Goal: Task Accomplishment & Management: Manage account settings

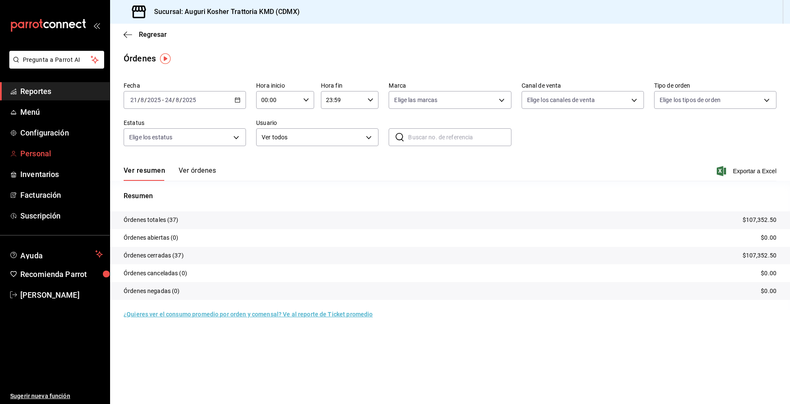
click at [35, 152] on span "Personal" at bounding box center [61, 153] width 83 height 11
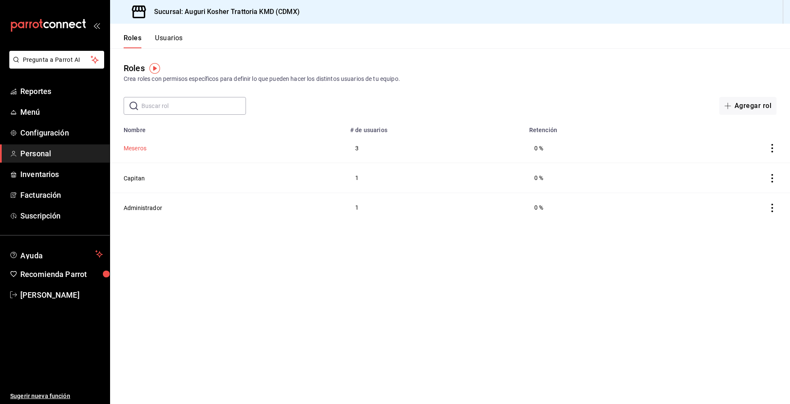
click at [133, 148] on button "Meseros" at bounding box center [135, 148] width 23 height 8
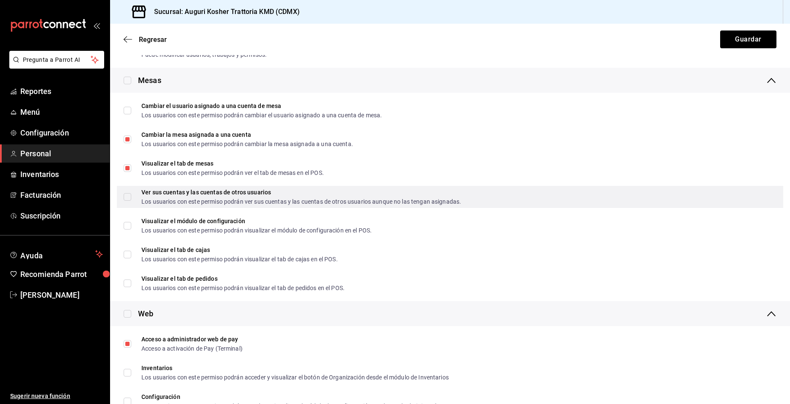
scroll to position [339, 0]
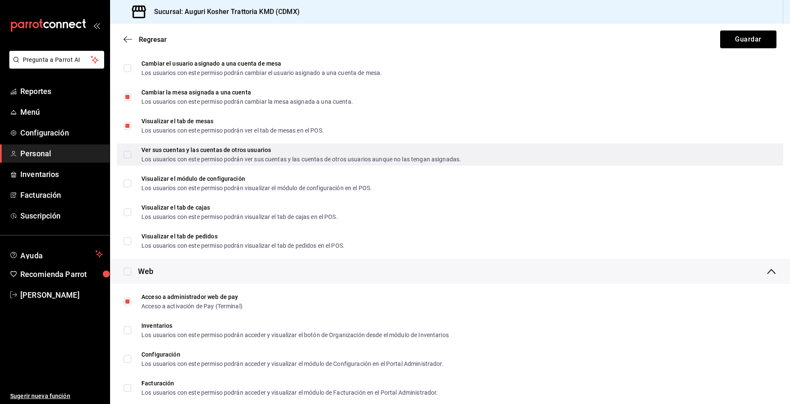
click at [127, 154] on input "Ver sus cuentas y las cuentas de otros usuarios Los usuarios con este permiso p…" at bounding box center [128, 155] width 8 height 8
checkbox input "true"
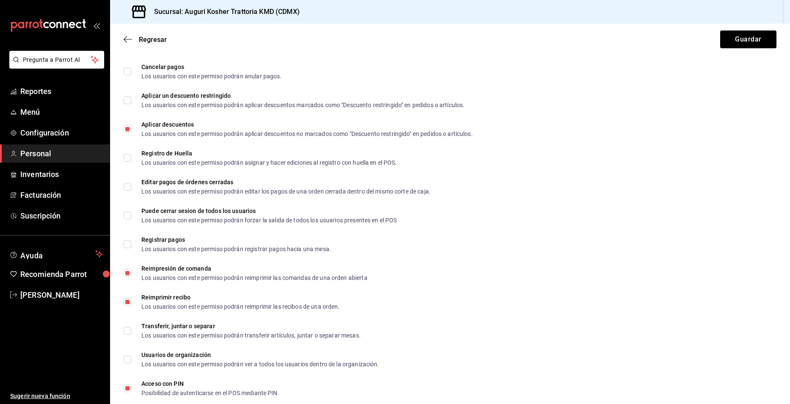
scroll to position [1397, 0]
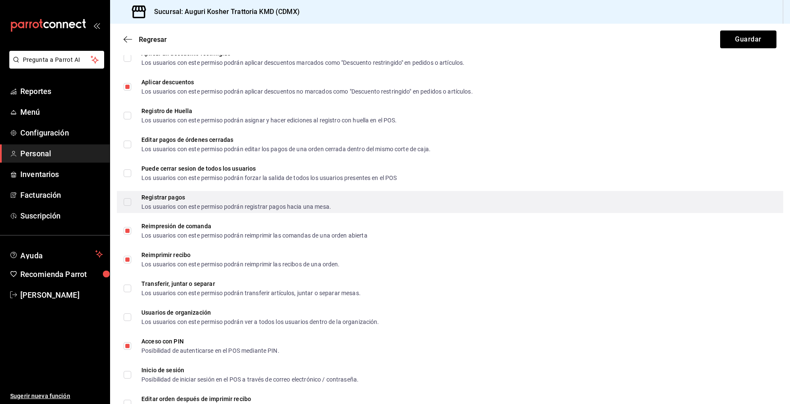
click at [127, 204] on input "Registrar pagos Los usuarios con este permiso podrán registrar pagos hacia una …" at bounding box center [128, 202] width 8 height 8
checkbox input "true"
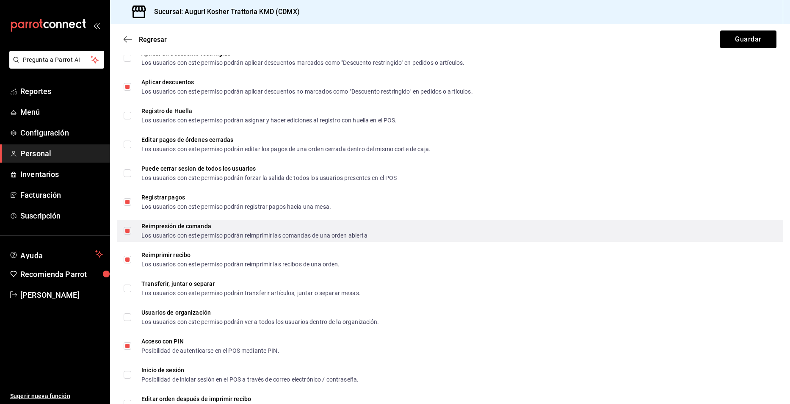
scroll to position [1428, 0]
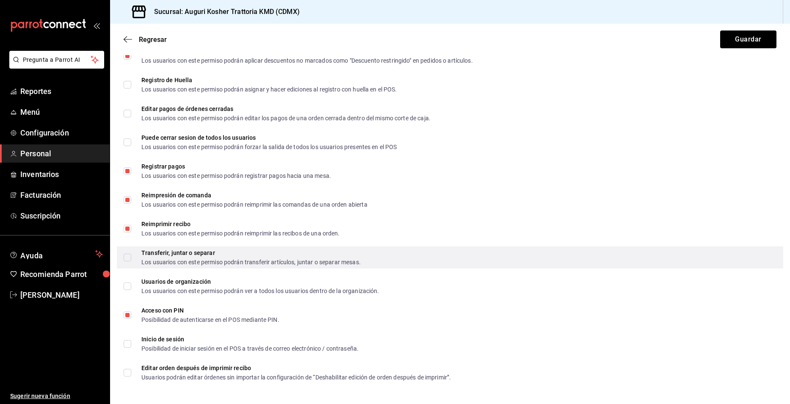
click at [130, 257] on input "Transferir, juntar o separar Los usuarios con este permiso podrán transferir ar…" at bounding box center [128, 258] width 8 height 8
checkbox input "true"
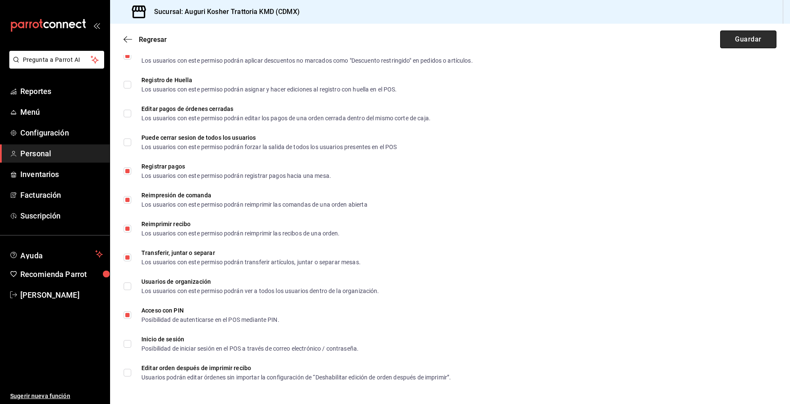
click at [747, 37] on button "Guardar" at bounding box center [748, 39] width 56 height 18
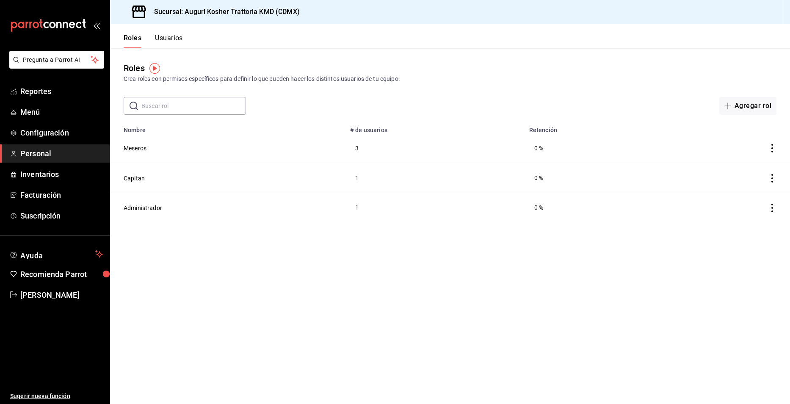
click at [166, 37] on button "Usuarios" at bounding box center [169, 41] width 28 height 14
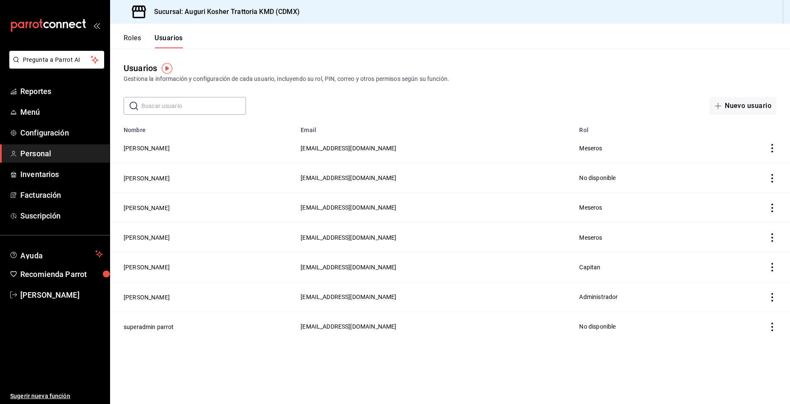
click at [772, 179] on icon "actions" at bounding box center [772, 178] width 8 height 8
click at [482, 181] on div at bounding box center [395, 202] width 790 height 404
click at [170, 237] on button "[PERSON_NAME]" at bounding box center [147, 237] width 46 height 8
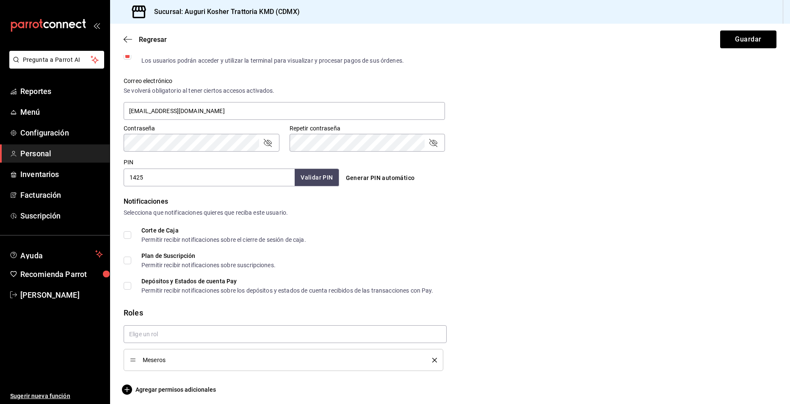
scroll to position [301, 0]
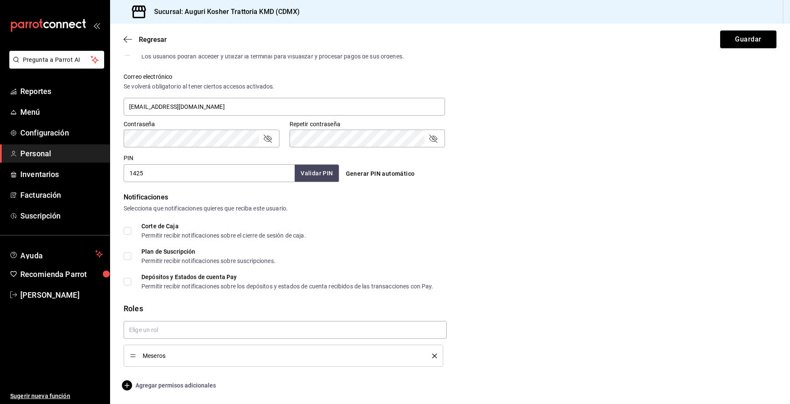
click at [127, 384] on icon "button" at bounding box center [127, 385] width 10 height 10
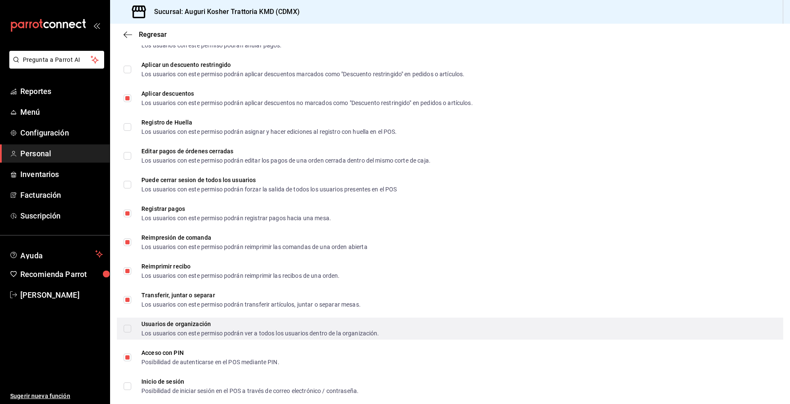
scroll to position [1139, 0]
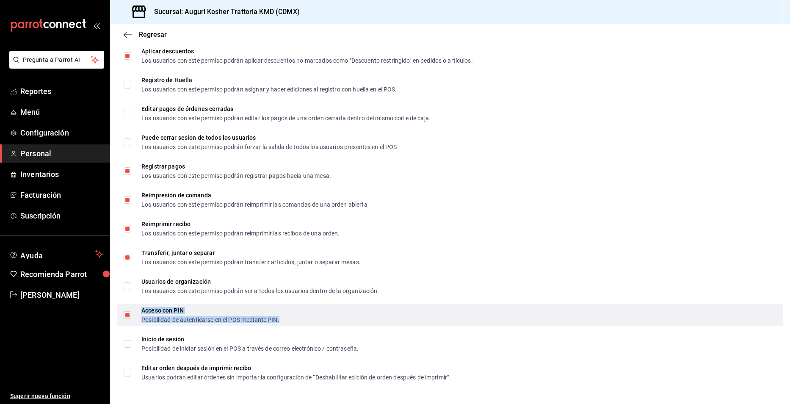
click at [215, 314] on div "Acceso con PIN Posibilidad de autenticarse en el POS mediante PIN." at bounding box center [210, 314] width 138 height 15
click at [127, 314] on input "Acceso con PIN Posibilidad de autenticarse en el POS mediante PIN." at bounding box center [128, 315] width 8 height 8
checkbox input "true"
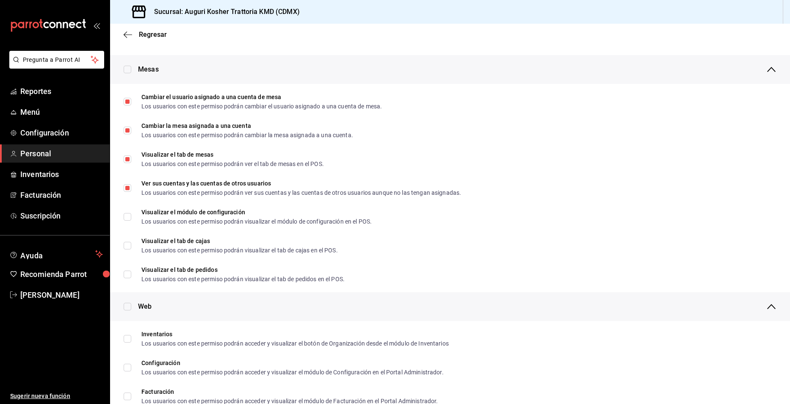
scroll to position [0, 0]
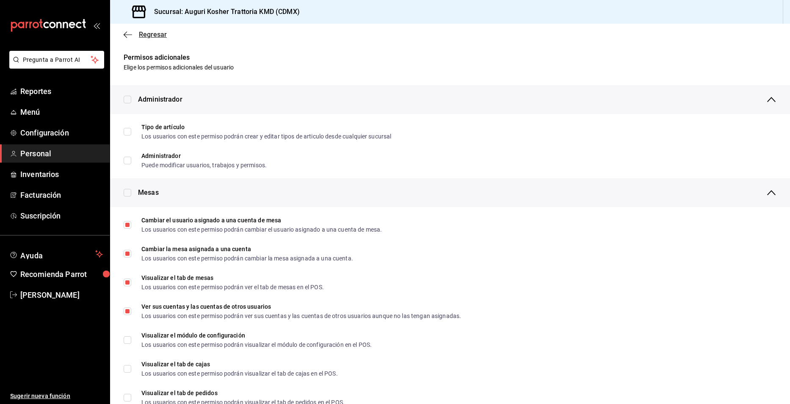
click at [127, 34] on icon "button" at bounding box center [128, 35] width 8 height 8
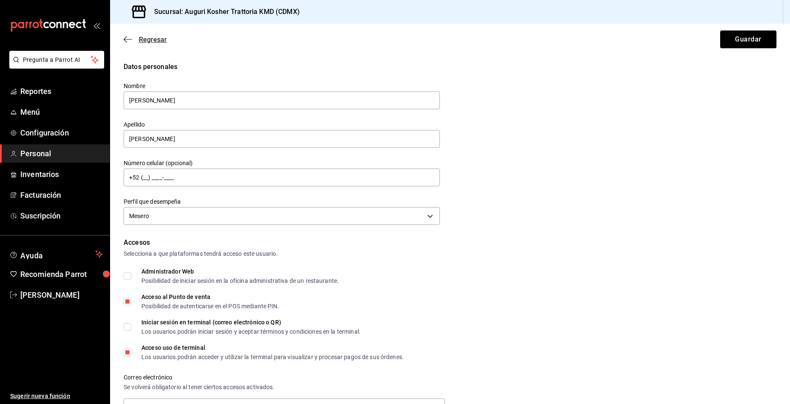
click at [127, 36] on icon "button" at bounding box center [128, 40] width 8 height 8
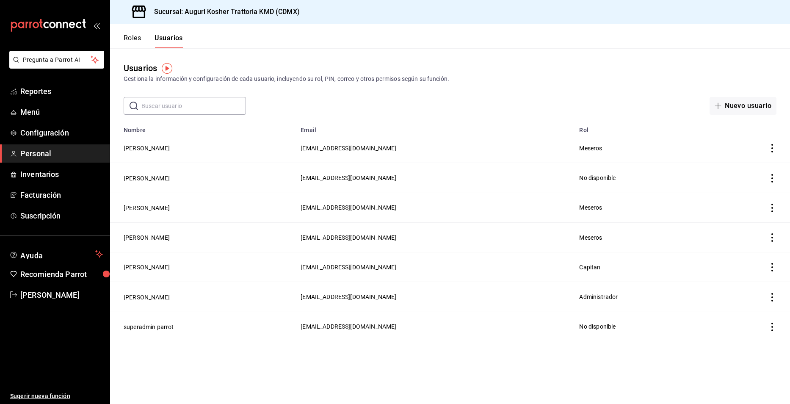
click at [173, 37] on button "Usuarios" at bounding box center [168, 41] width 28 height 14
click at [146, 147] on button "[PERSON_NAME]" at bounding box center [147, 148] width 46 height 8
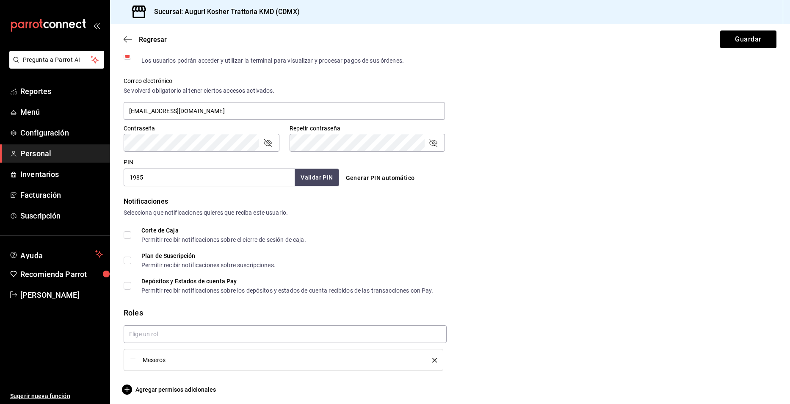
scroll to position [301, 0]
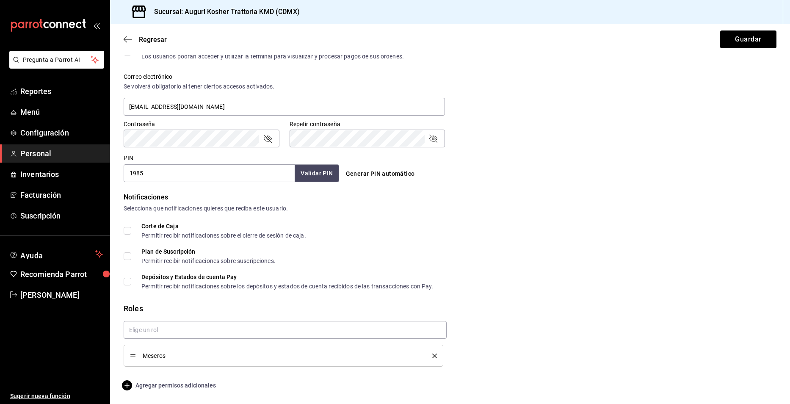
click at [128, 384] on icon "button" at bounding box center [127, 385] width 10 height 10
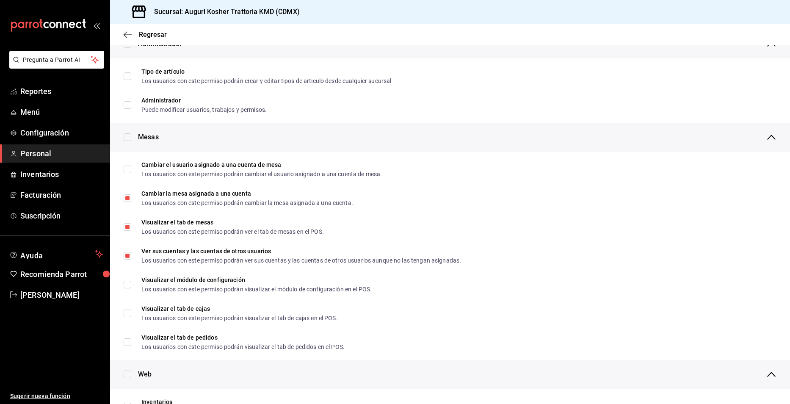
scroll to position [89, 0]
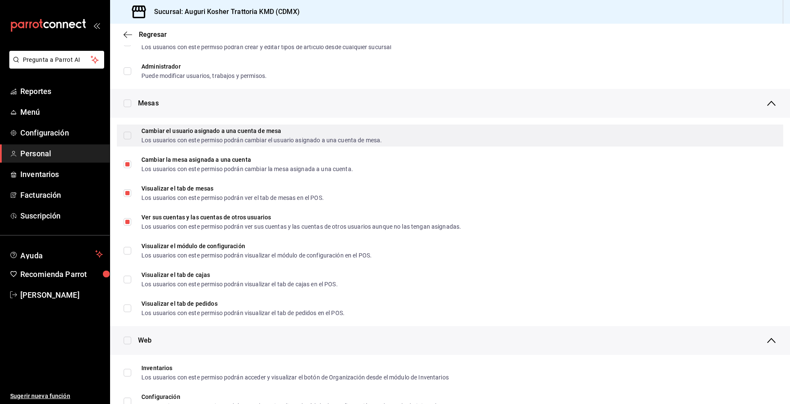
click at [125, 136] on input "Cambiar el usuario asignado a una cuenta [PERSON_NAME] Los usuarios con este pe…" at bounding box center [128, 136] width 8 height 8
checkbox input "true"
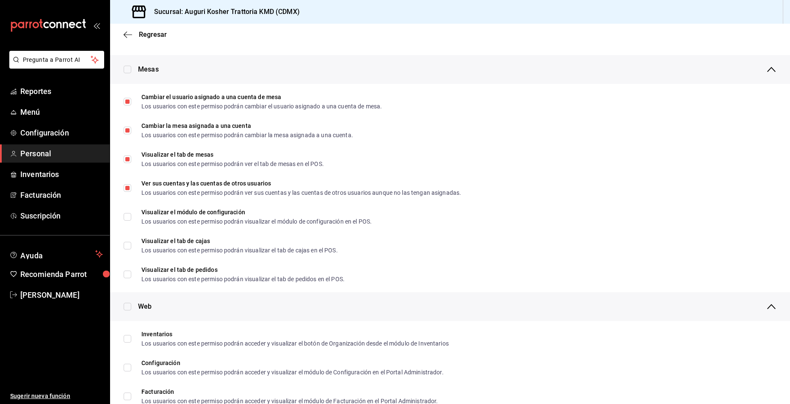
scroll to position [0, 0]
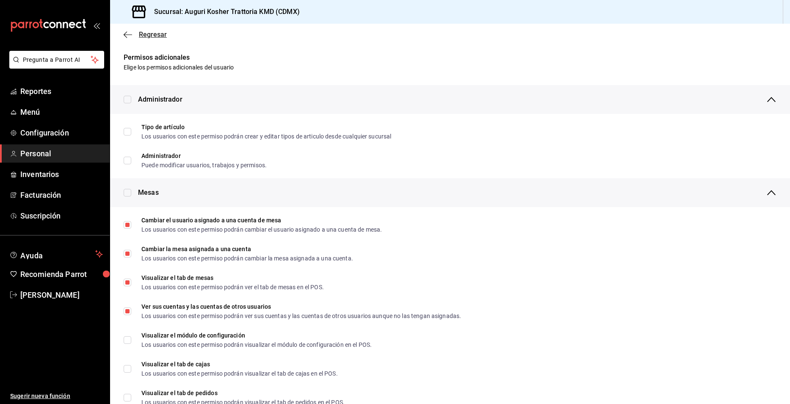
click at [125, 33] on icon "button" at bounding box center [128, 35] width 8 height 8
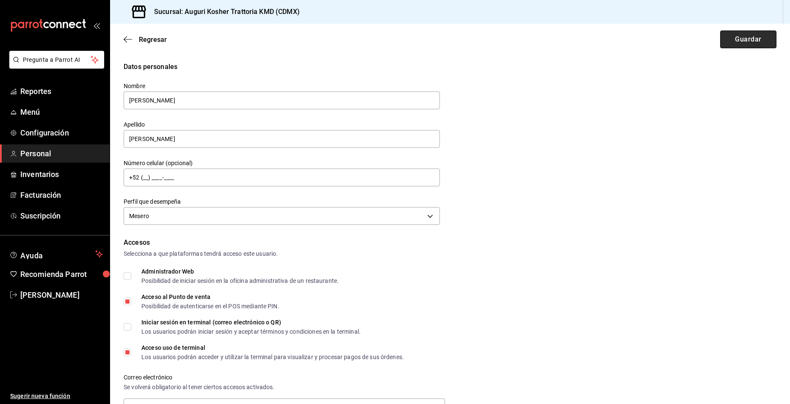
click at [739, 39] on button "Guardar" at bounding box center [748, 39] width 56 height 18
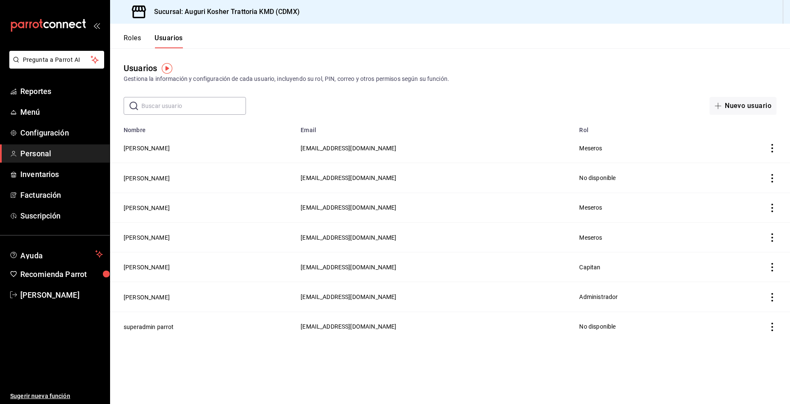
click at [539, 70] on div "Usuarios Gestiona la información y configuración de cada usuario, incluyendo su…" at bounding box center [450, 73] width 680 height 22
click at [31, 112] on span "Menú" at bounding box center [61, 111] width 83 height 11
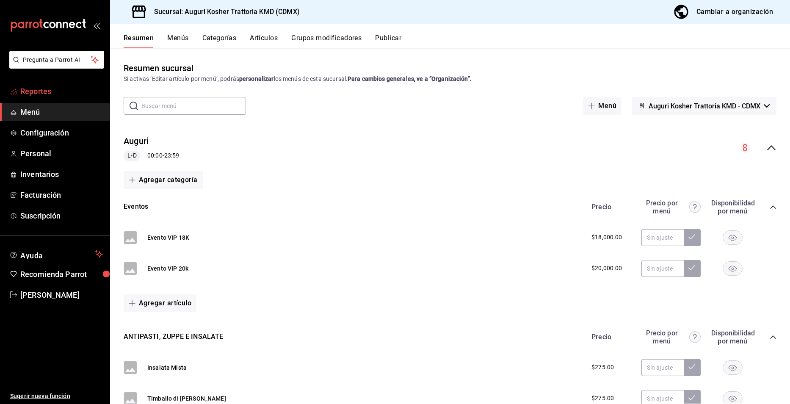
click at [39, 91] on span "Reportes" at bounding box center [61, 90] width 83 height 11
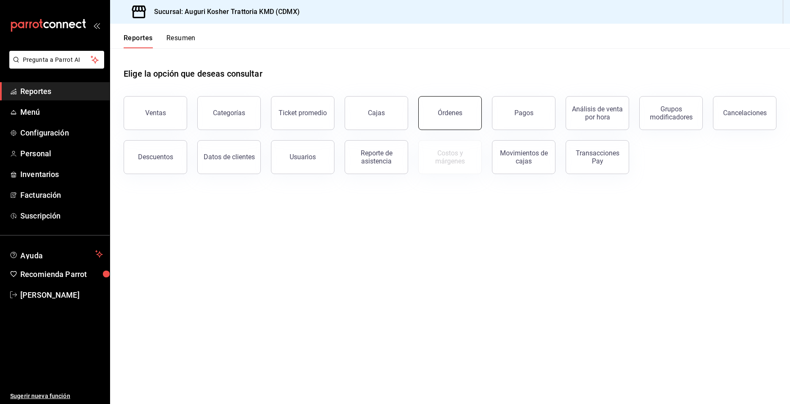
click at [449, 117] on button "Órdenes" at bounding box center [449, 113] width 63 height 34
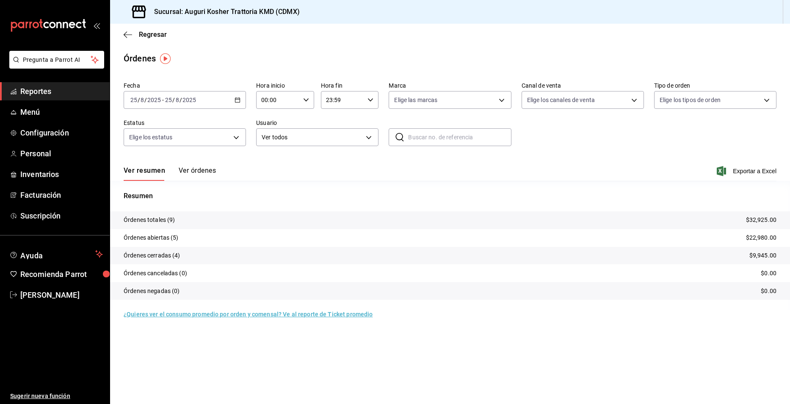
click at [179, 102] on input "8" at bounding box center [177, 100] width 4 height 7
click at [158, 221] on span "Rango de fechas" at bounding box center [164, 220] width 66 height 9
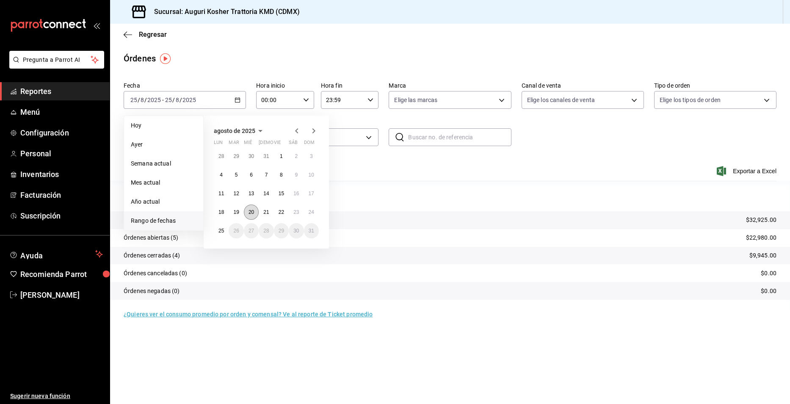
click at [252, 212] on abbr "20" at bounding box center [251, 212] width 6 height 6
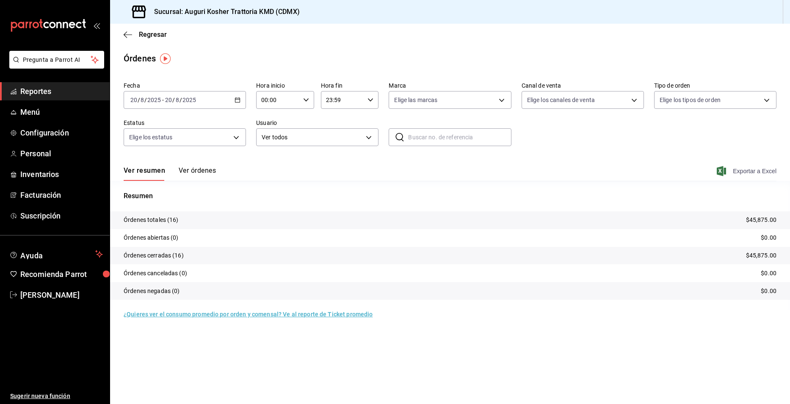
click at [763, 171] on span "Exportar a Excel" at bounding box center [747, 171] width 58 height 10
